Goal: Task Accomplishment & Management: Manage account settings

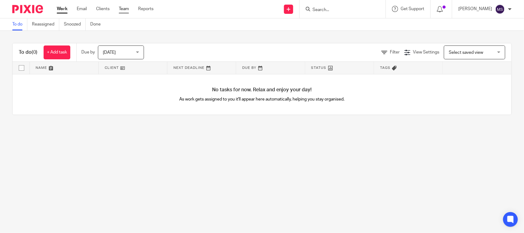
click at [123, 9] on link "Team" at bounding box center [124, 9] width 10 height 6
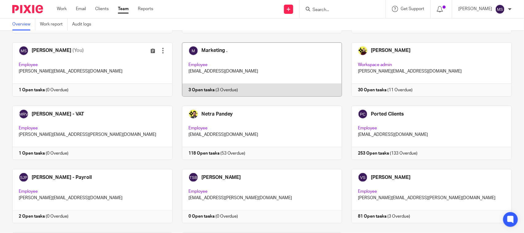
scroll to position [417, 0]
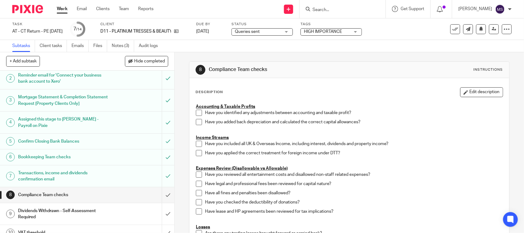
scroll to position [38, 0]
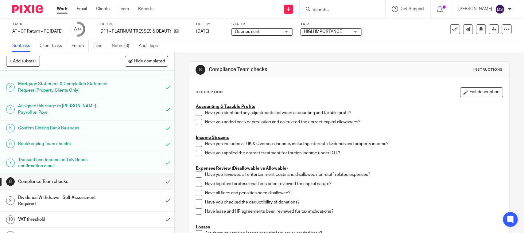
click at [293, 32] on div "Queries sent Queries sent" at bounding box center [262, 31] width 61 height 7
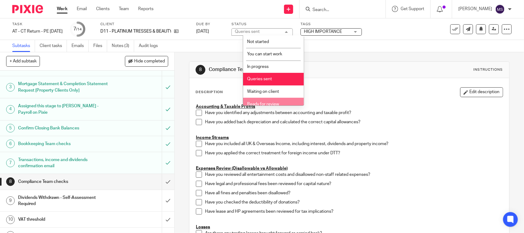
click at [266, 99] on li "Ready for review" at bounding box center [273, 104] width 61 height 13
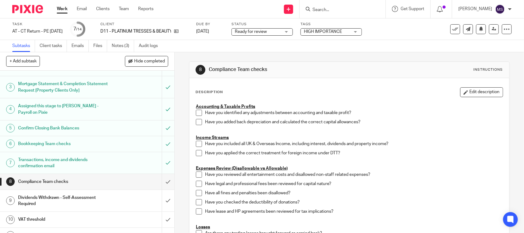
click at [332, 49] on div "Subtasks Client tasks Emails Files Notes (3) Audit logs" at bounding box center [262, 46] width 524 height 12
click at [37, 143] on h1 "Bookkeeping Team checks" at bounding box center [64, 143] width 92 height 9
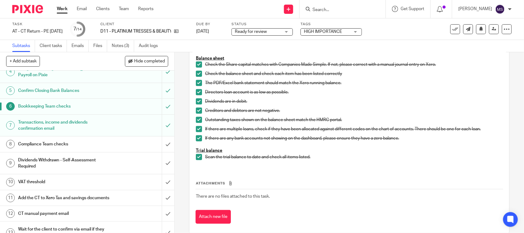
scroll to position [77, 0]
click at [45, 140] on h1 "Compliance Team checks" at bounding box center [64, 143] width 92 height 9
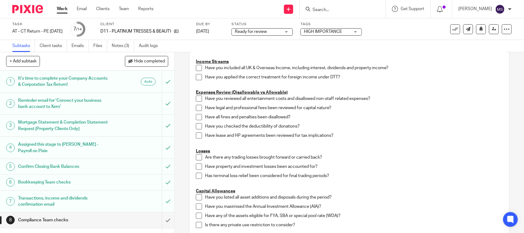
scroll to position [77, 0]
click at [418, 32] on div "Task AT - CT Return - PE 31-07-2025 Save AT - CT Return - PE 31-07-2025 7 /14 C…" at bounding box center [220, 29] width 417 height 15
click at [492, 30] on icon at bounding box center [494, 29] width 5 height 5
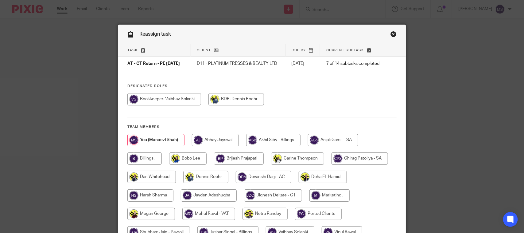
scroll to position [85, 0]
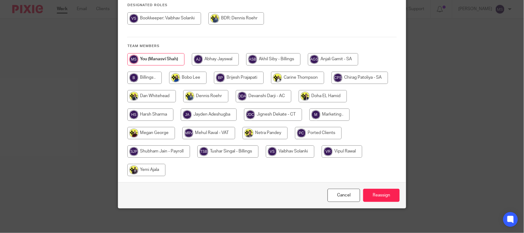
click at [263, 115] on input "radio" at bounding box center [273, 114] width 58 height 12
radio input "true"
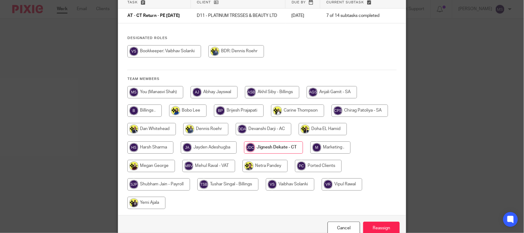
scroll to position [0, 0]
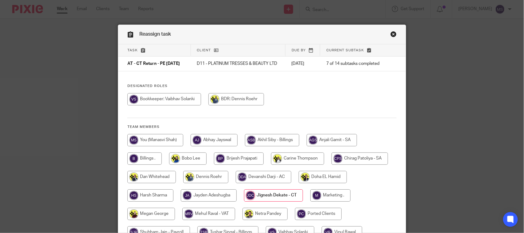
click at [391, 34] on link "Close this dialog window" at bounding box center [394, 35] width 6 height 8
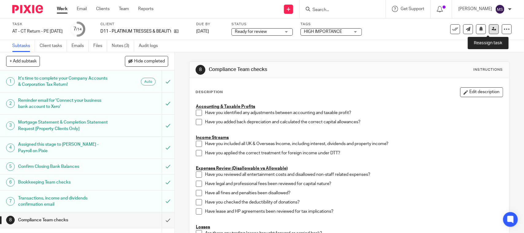
click at [492, 31] on icon at bounding box center [494, 29] width 5 height 5
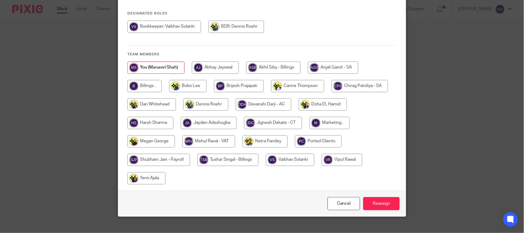
scroll to position [77, 0]
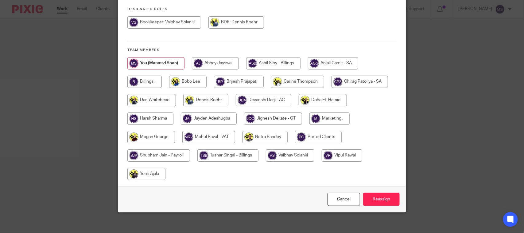
click at [264, 123] on input "radio" at bounding box center [273, 118] width 58 height 12
radio input "true"
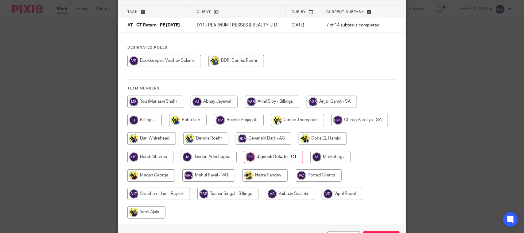
scroll to position [85, 0]
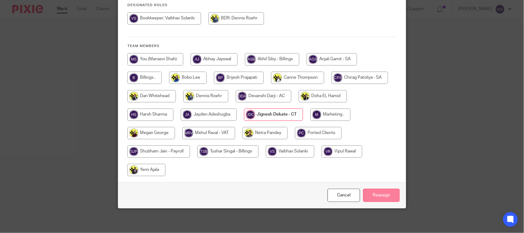
click at [385, 197] on input "Reassign" at bounding box center [381, 195] width 37 height 13
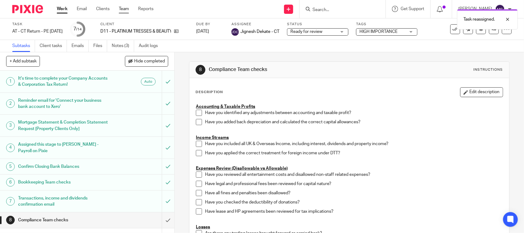
click at [125, 8] on link "Team" at bounding box center [124, 9] width 10 height 6
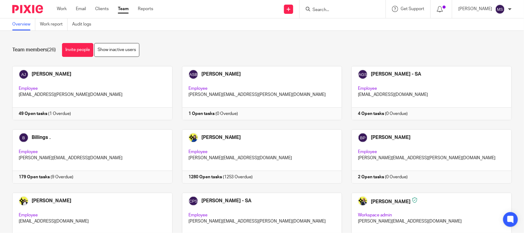
click at [280, 43] on div "Team members (26) Invite people Show inactive users" at bounding box center [262, 50] width 500 height 14
click at [358, 46] on div "Team members (26) Invite people Show inactive users" at bounding box center [262, 50] width 500 height 14
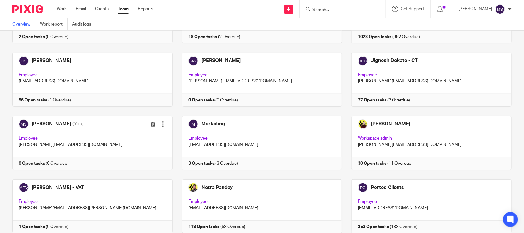
scroll to position [269, 0]
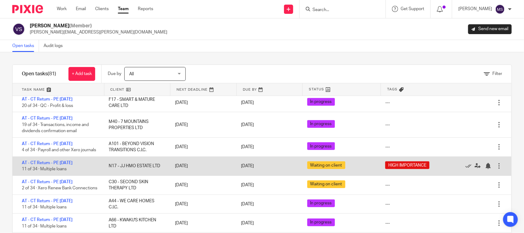
scroll to position [269, 0]
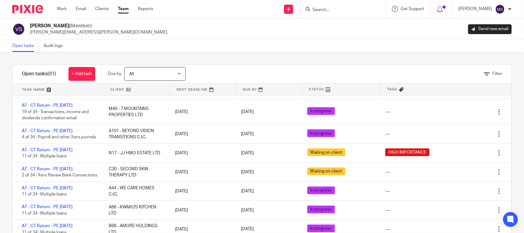
click at [275, 42] on div "Open tasks Audit logs" at bounding box center [262, 46] width 524 height 12
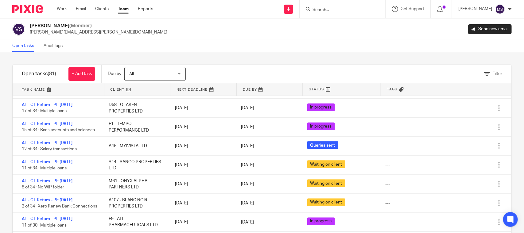
scroll to position [422, 0]
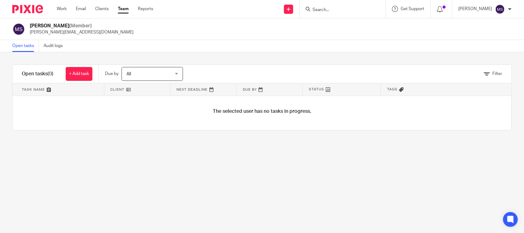
click at [121, 7] on link "Team" at bounding box center [123, 9] width 11 height 6
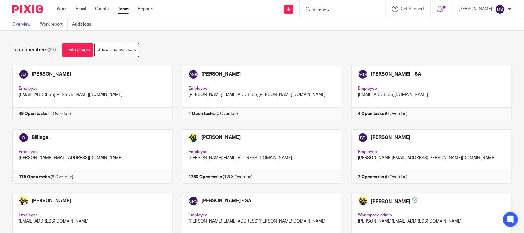
click at [238, 49] on div "Team members (26) Invite people Show inactive users" at bounding box center [262, 50] width 500 height 14
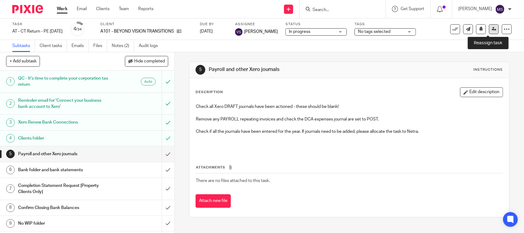
click at [492, 27] on icon at bounding box center [494, 29] width 5 height 5
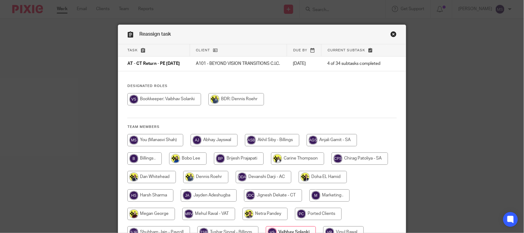
scroll to position [77, 0]
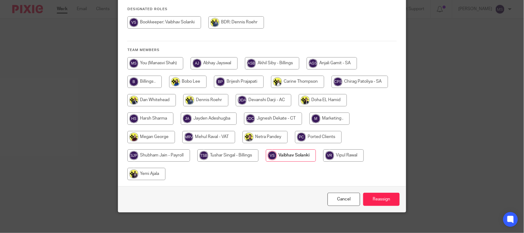
click at [147, 161] on input "radio" at bounding box center [158, 155] width 63 height 12
radio input "true"
click at [375, 204] on input "Reassign" at bounding box center [381, 199] width 37 height 13
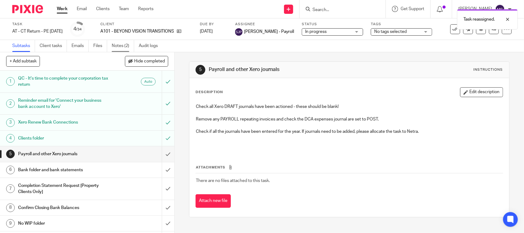
click at [119, 44] on link "Notes (2)" at bounding box center [123, 46] width 22 height 12
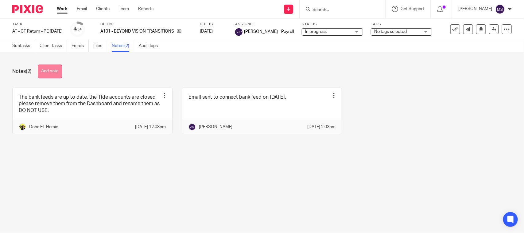
click at [47, 70] on button "Add note" at bounding box center [50, 72] width 24 height 14
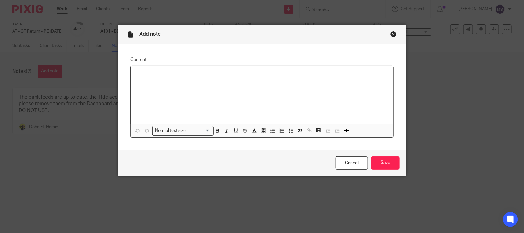
click at [184, 88] on div at bounding box center [262, 95] width 263 height 58
click at [382, 158] on input "Save" at bounding box center [385, 162] width 29 height 13
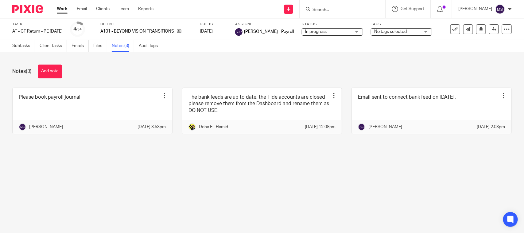
drag, startPoint x: 511, startPoint y: 75, endPoint x: 523, endPoint y: 73, distance: 12.6
click at [511, 75] on div "Notes (3) Add note Please book payroll journal. Edit note Delete note [PERSON_N…" at bounding box center [262, 103] width 524 height 103
drag, startPoint x: 223, startPoint y: 175, endPoint x: 237, endPoint y: 180, distance: 15.3
click at [223, 175] on main "Task AT - CT Return - PE [DATE] Save AT - CT Return - PE [DATE] 4 /34 Client A1…" at bounding box center [262, 116] width 524 height 233
click at [306, 65] on div "Notes (3) Add note" at bounding box center [262, 72] width 500 height 14
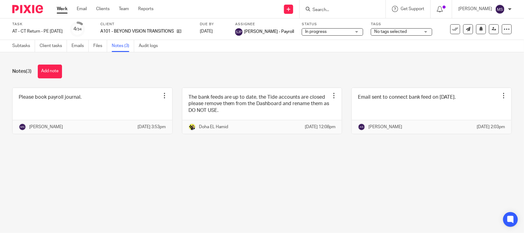
click at [179, 66] on div "Notes (3) Add note" at bounding box center [262, 72] width 500 height 14
click at [26, 43] on link "Subtasks" at bounding box center [23, 46] width 23 height 12
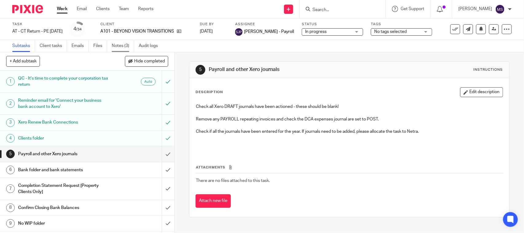
click at [129, 43] on link "Notes (3)" at bounding box center [123, 46] width 22 height 12
